Goal: Download file/media

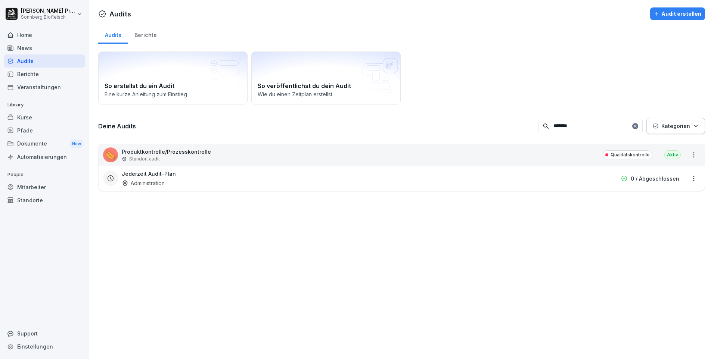
type input "*******"
click at [188, 156] on div "Standort audit" at bounding box center [166, 159] width 89 height 7
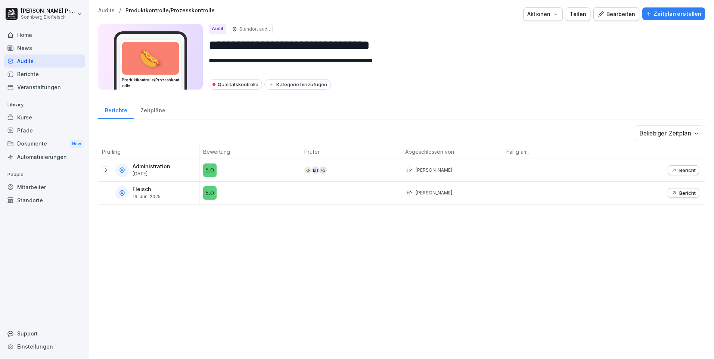
click at [105, 170] on icon at bounding box center [106, 170] width 6 height 6
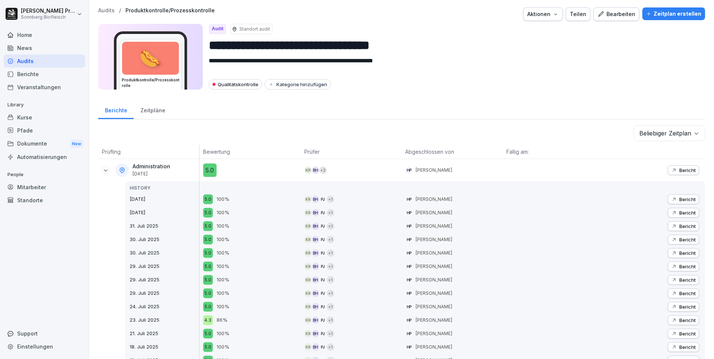
click at [680, 170] on p "Bericht" at bounding box center [688, 170] width 16 height 6
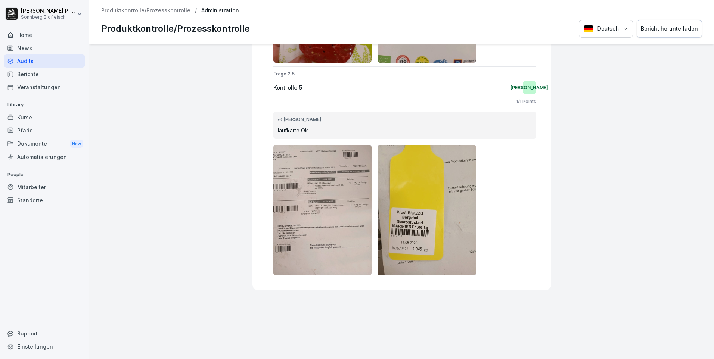
scroll to position [1457, 0]
click at [671, 31] on div "Bericht herunterladen" at bounding box center [669, 29] width 57 height 8
